Goal: Check status: Check status

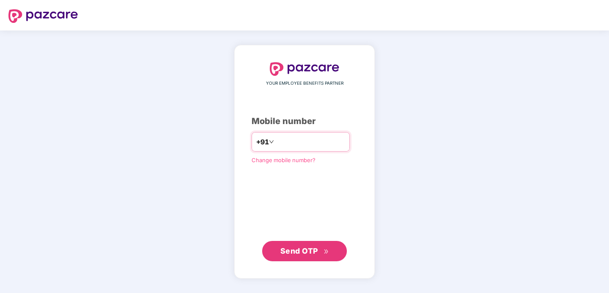
click at [285, 143] on input "number" at bounding box center [310, 142] width 69 height 14
type input "**********"
click at [308, 246] on span "Send OTP" at bounding box center [304, 251] width 49 height 12
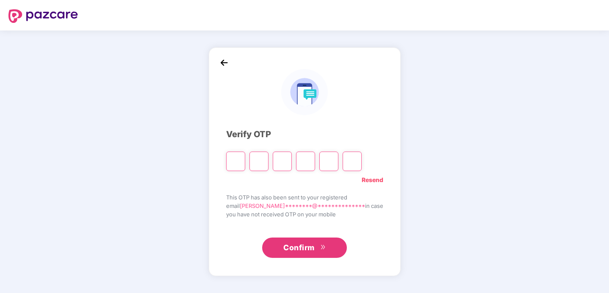
type input "*"
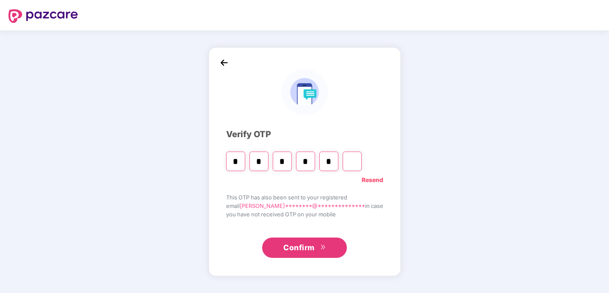
type input "*"
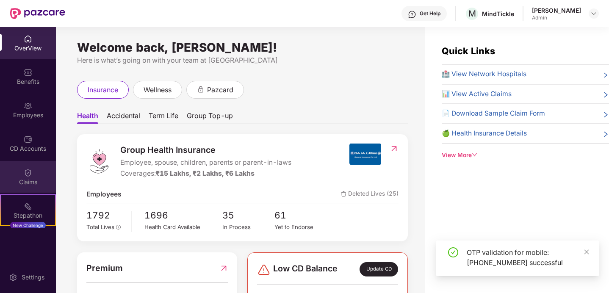
click at [25, 179] on div "Claims" at bounding box center [28, 182] width 56 height 8
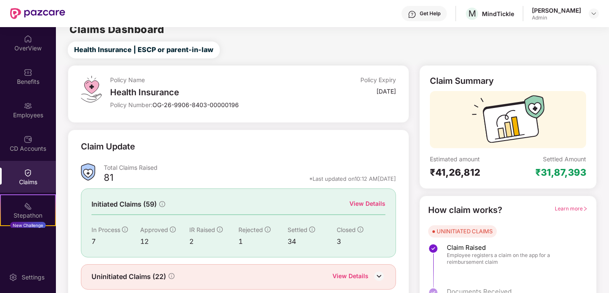
scroll to position [39, 0]
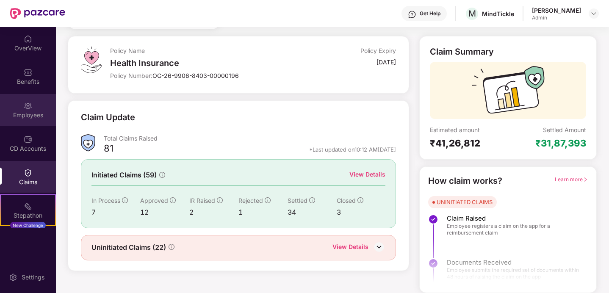
click at [24, 106] on img at bounding box center [28, 106] width 8 height 8
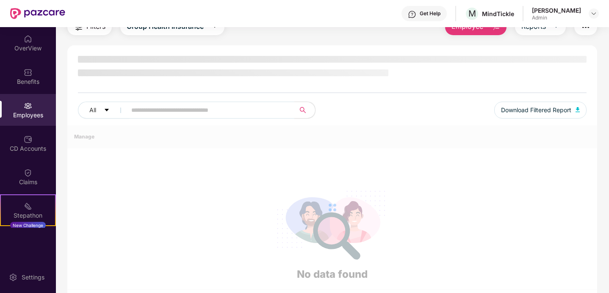
scroll to position [39, 0]
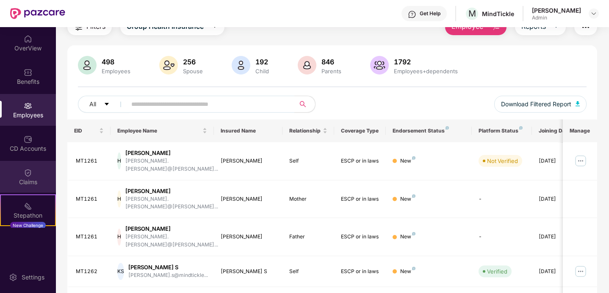
click at [22, 180] on div "Claims" at bounding box center [28, 182] width 56 height 8
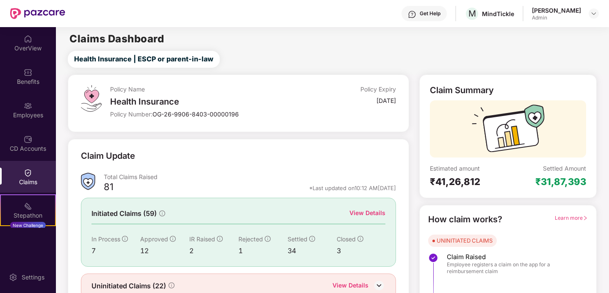
scroll to position [39, 0]
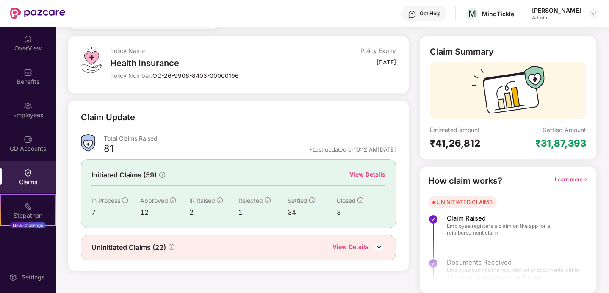
click at [380, 245] on img at bounding box center [379, 246] width 13 height 13
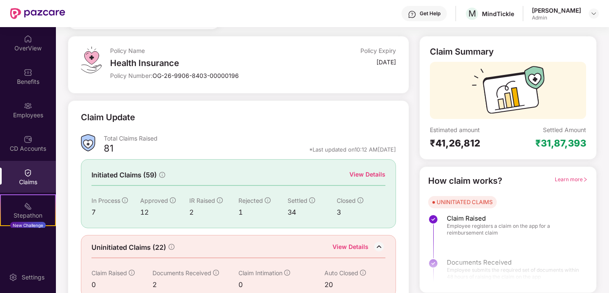
scroll to position [52, 0]
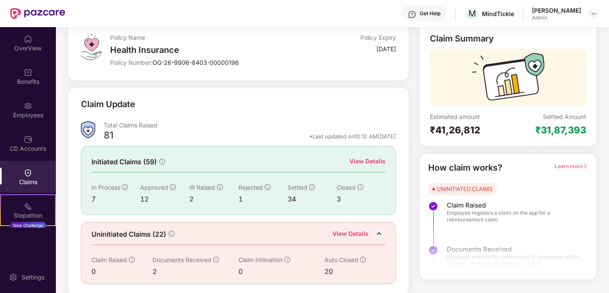
click at [215, 259] on icon "info-circle" at bounding box center [216, 260] width 6 height 6
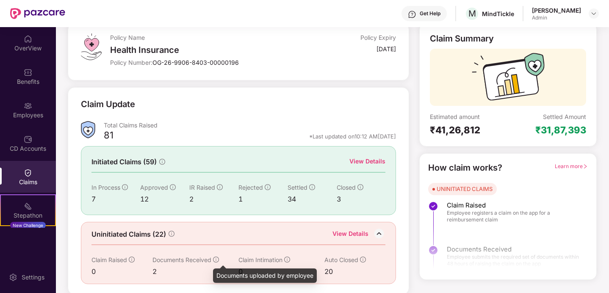
click at [168, 257] on span "Documents Received" at bounding box center [181, 259] width 59 height 7
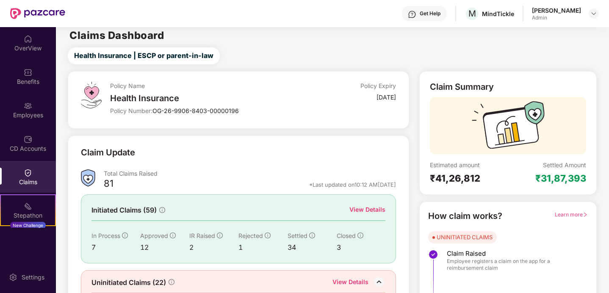
scroll to position [0, 0]
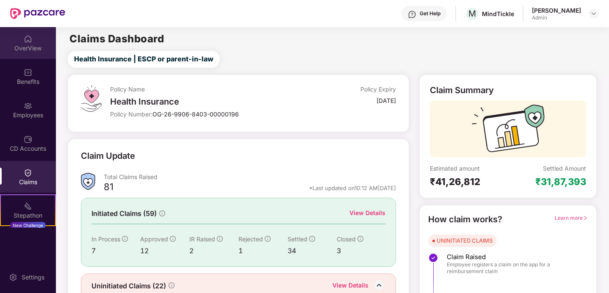
click at [20, 50] on div "OverView" at bounding box center [28, 48] width 56 height 8
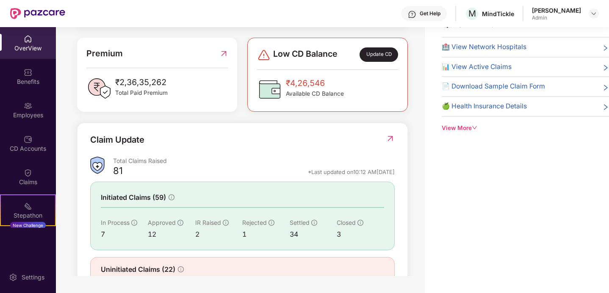
scroll to position [187, 0]
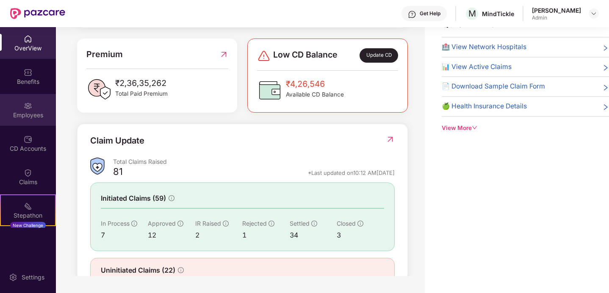
click at [30, 107] on img at bounding box center [28, 106] width 8 height 8
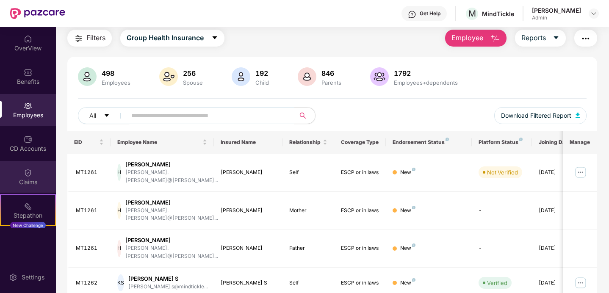
click at [30, 183] on div "Claims" at bounding box center [28, 182] width 56 height 8
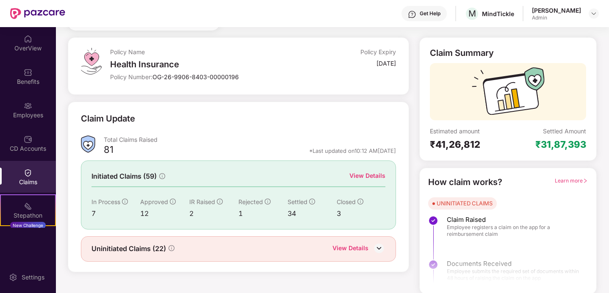
scroll to position [39, 0]
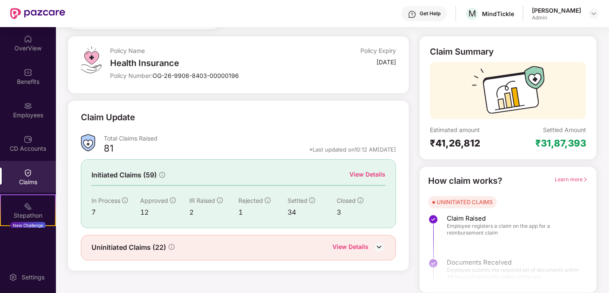
click at [364, 175] on div "View Details" at bounding box center [367, 174] width 36 height 9
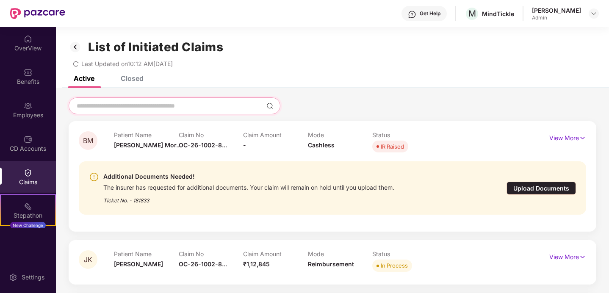
click at [126, 108] on input at bounding box center [169, 106] width 187 height 9
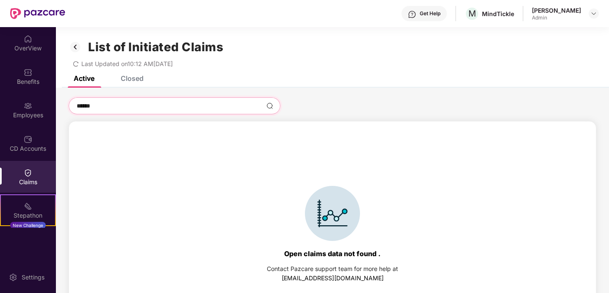
type input "*******"
